Goal: Find specific fact: Find specific fact

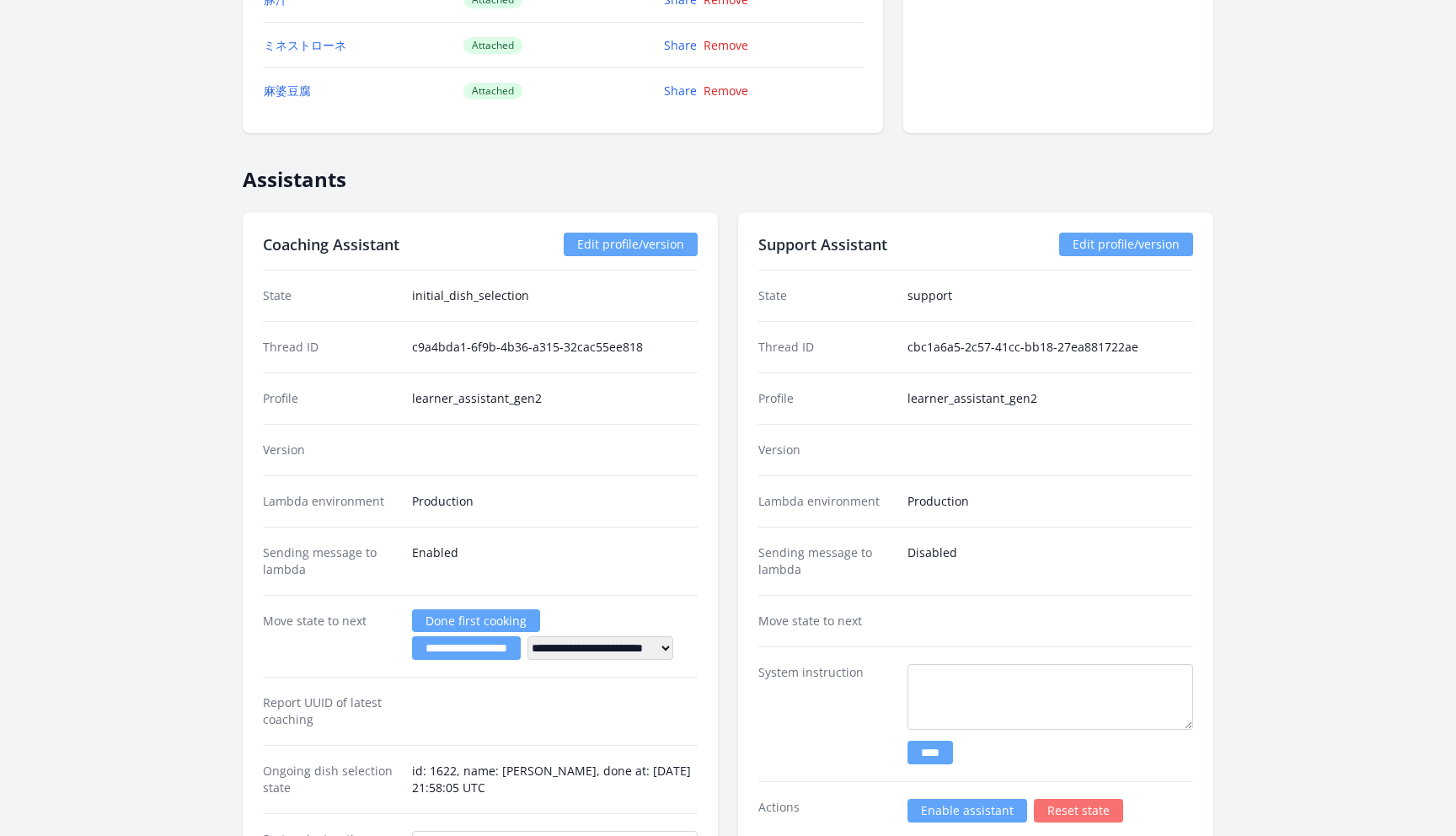
scroll to position [2539, 0]
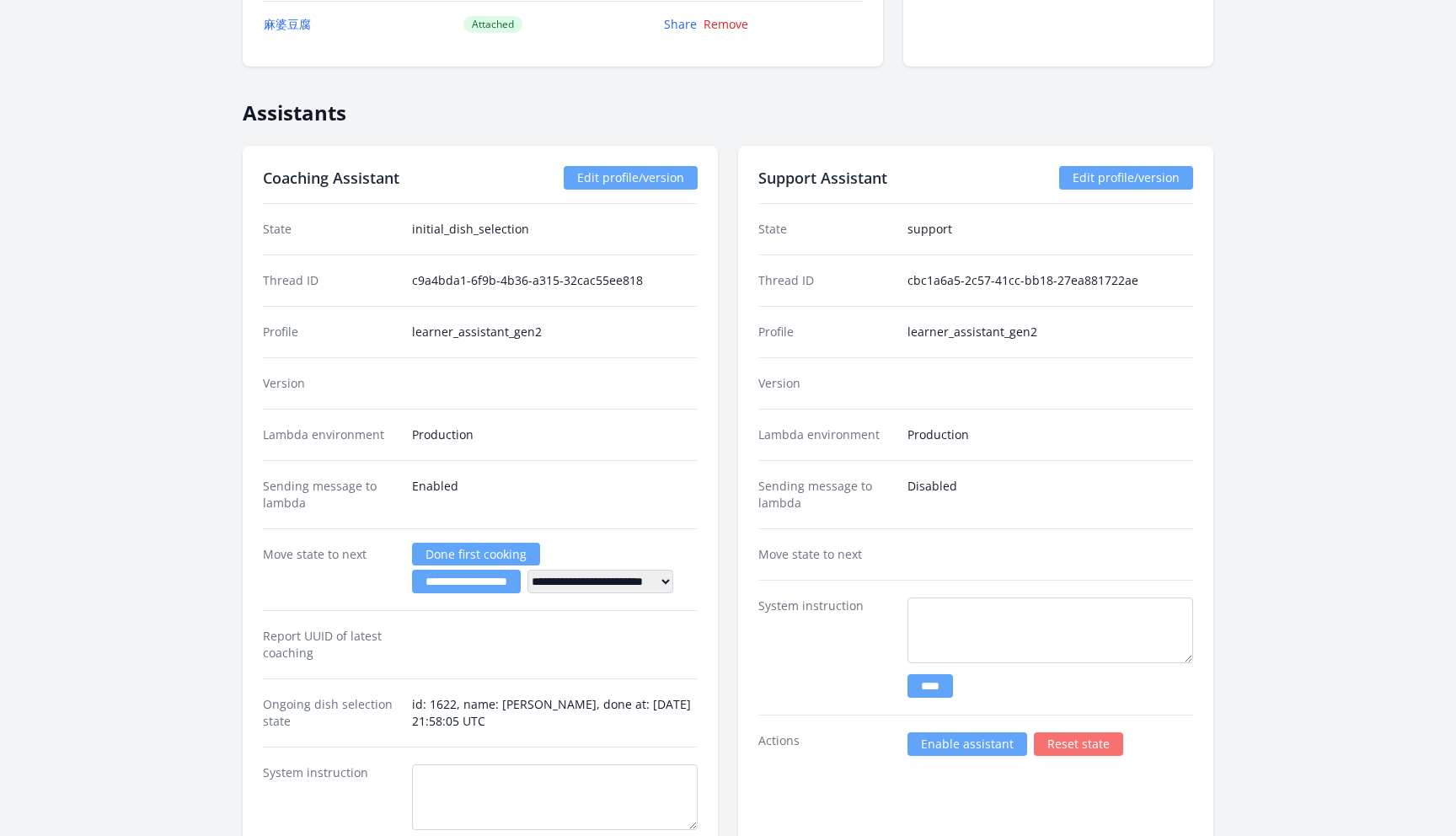
click at [627, 282] on dd "c9a4bda1-6f9b-4b36-a315-32cac55ee818" at bounding box center [555, 280] width 286 height 16
drag, startPoint x: 627, startPoint y: 282, endPoint x: 436, endPoint y: 282, distance: 191.0
click at [436, 282] on dd "c9a4bda1-6f9b-4b36-a315-32cac55ee818" at bounding box center [555, 280] width 286 height 16
click at [1111, 283] on dd "cbc1a6a5-2c57-41cc-bb18-27ea881722ae" at bounding box center [1050, 280] width 286 height 16
drag, startPoint x: 1111, startPoint y: 283, endPoint x: 921, endPoint y: 283, distance: 190.0
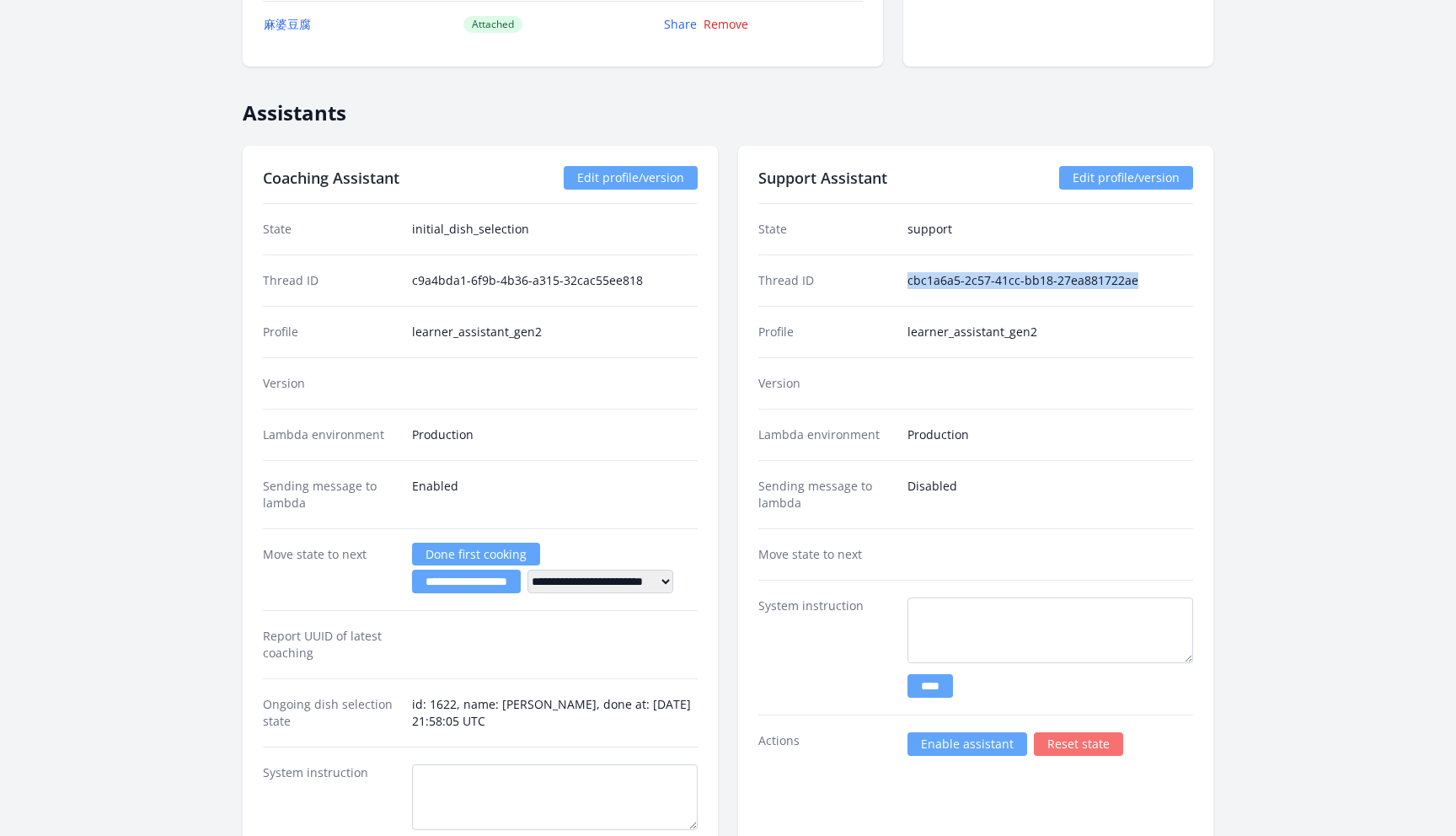
click at [921, 283] on dd "cbc1a6a5-2c57-41cc-bb18-27ea881722ae" at bounding box center [1050, 280] width 286 height 16
click at [1129, 277] on dd "cbc1a6a5-2c57-41cc-bb18-27ea881722ae" at bounding box center [1050, 280] width 286 height 16
click at [1126, 278] on dd "cbc1a6a5-2c57-41cc-bb18-27ea881722ae" at bounding box center [1050, 280] width 286 height 16
drag, startPoint x: 1126, startPoint y: 278, endPoint x: 930, endPoint y: 287, distance: 196.2
click at [930, 287] on dd "cbc1a6a5-2c57-41cc-bb18-27ea881722ae" at bounding box center [1050, 280] width 286 height 16
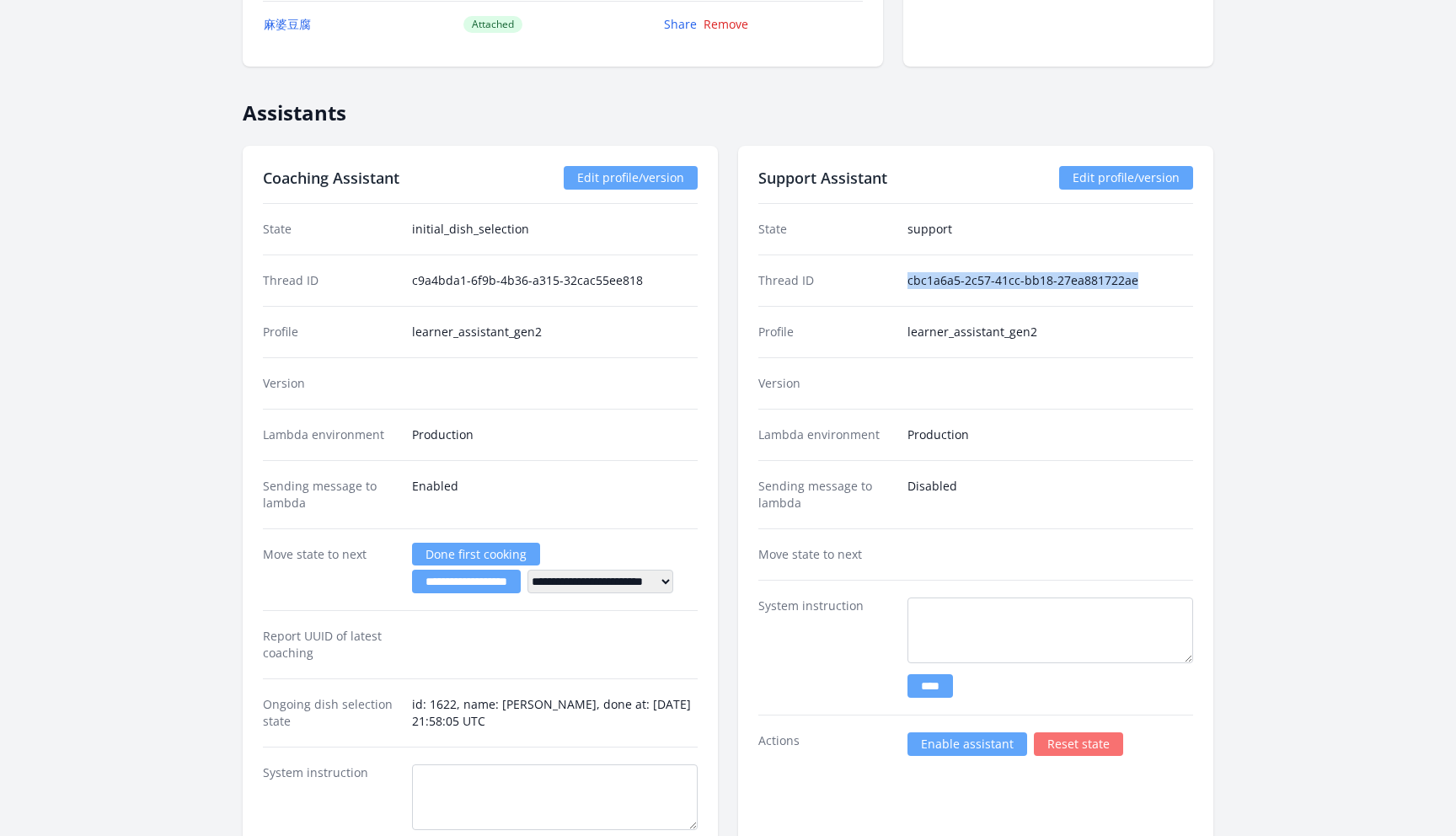
copy dd "cbc1a6a5-2c57-41cc-bb18-27ea881722ae"
